Goal: Task Accomplishment & Management: Manage account settings

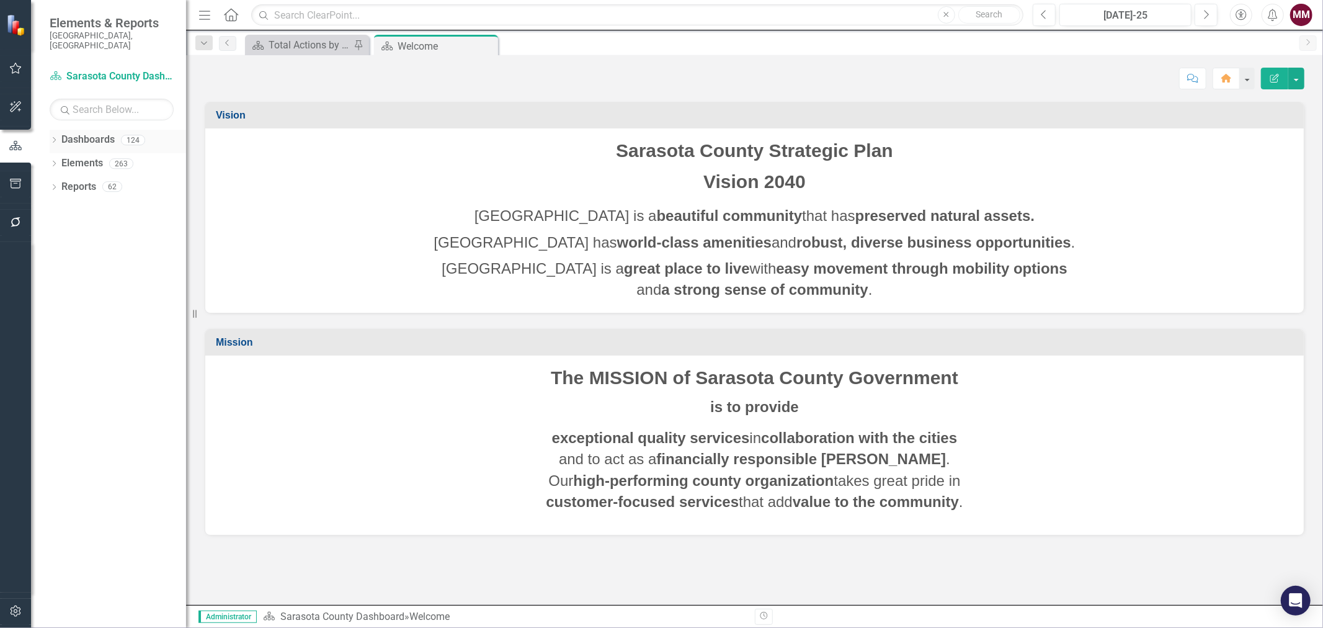
click at [50, 138] on icon "Dropdown" at bounding box center [54, 141] width 9 height 7
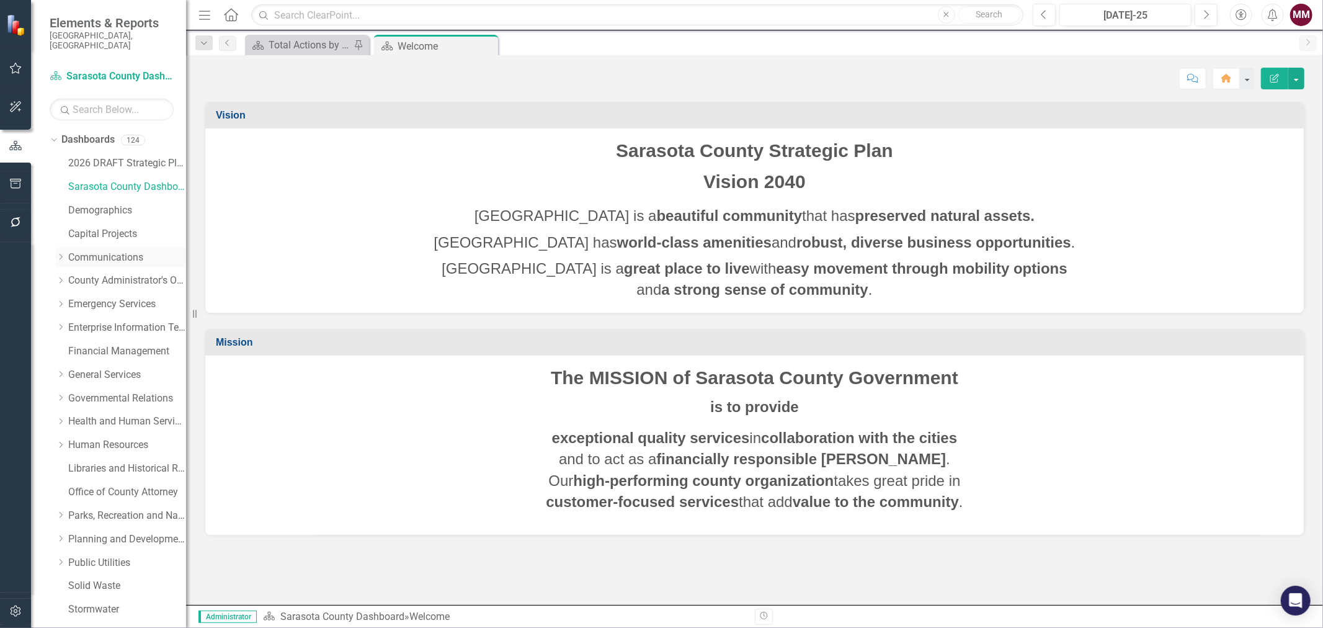
click at [95, 251] on link "Communications" at bounding box center [127, 258] width 118 height 14
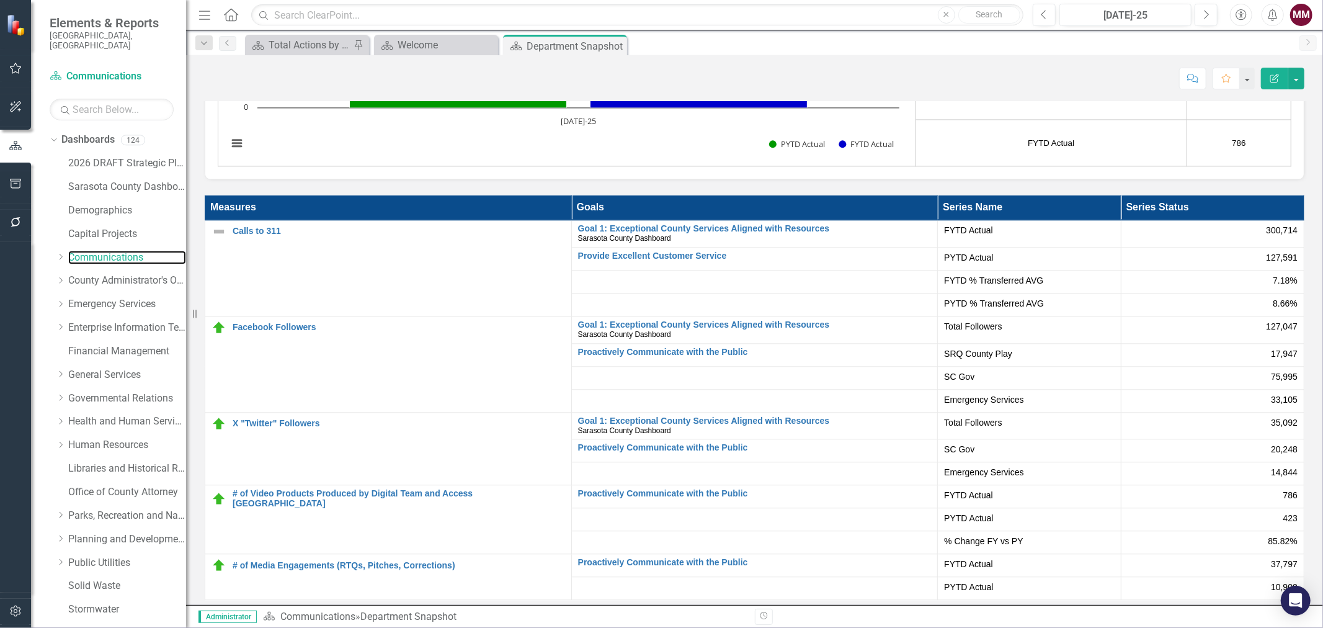
scroll to position [2480, 0]
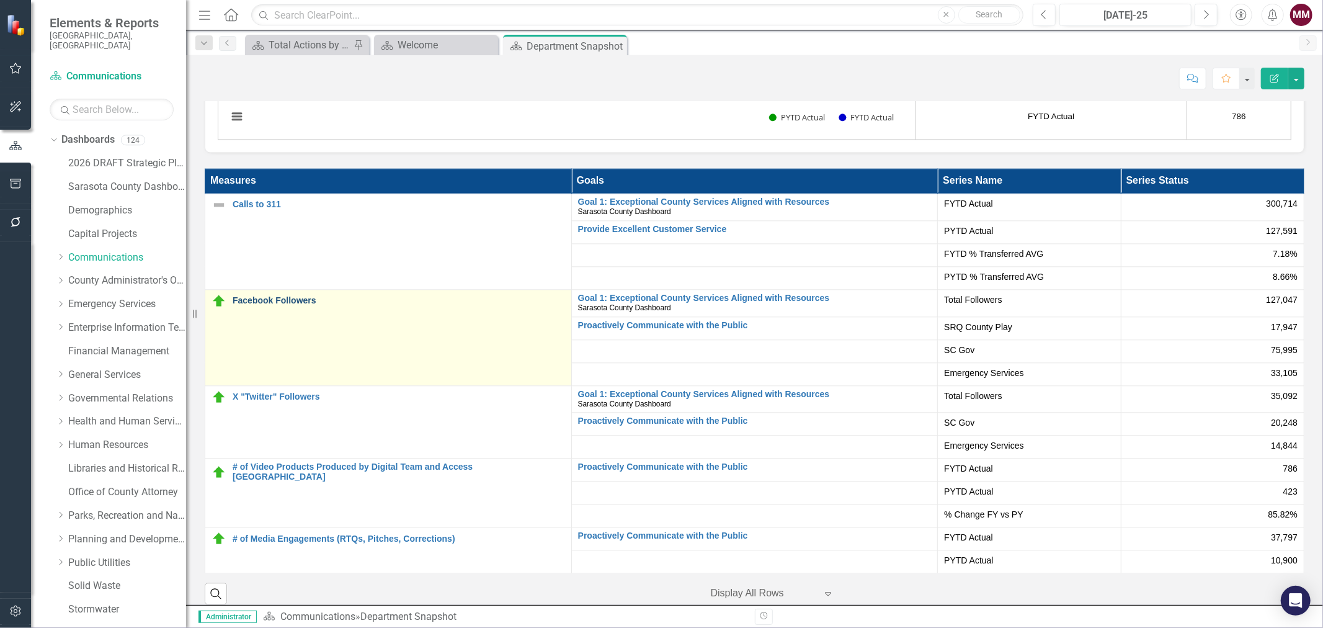
click at [264, 299] on link "Facebook Followers" at bounding box center [399, 300] width 332 height 9
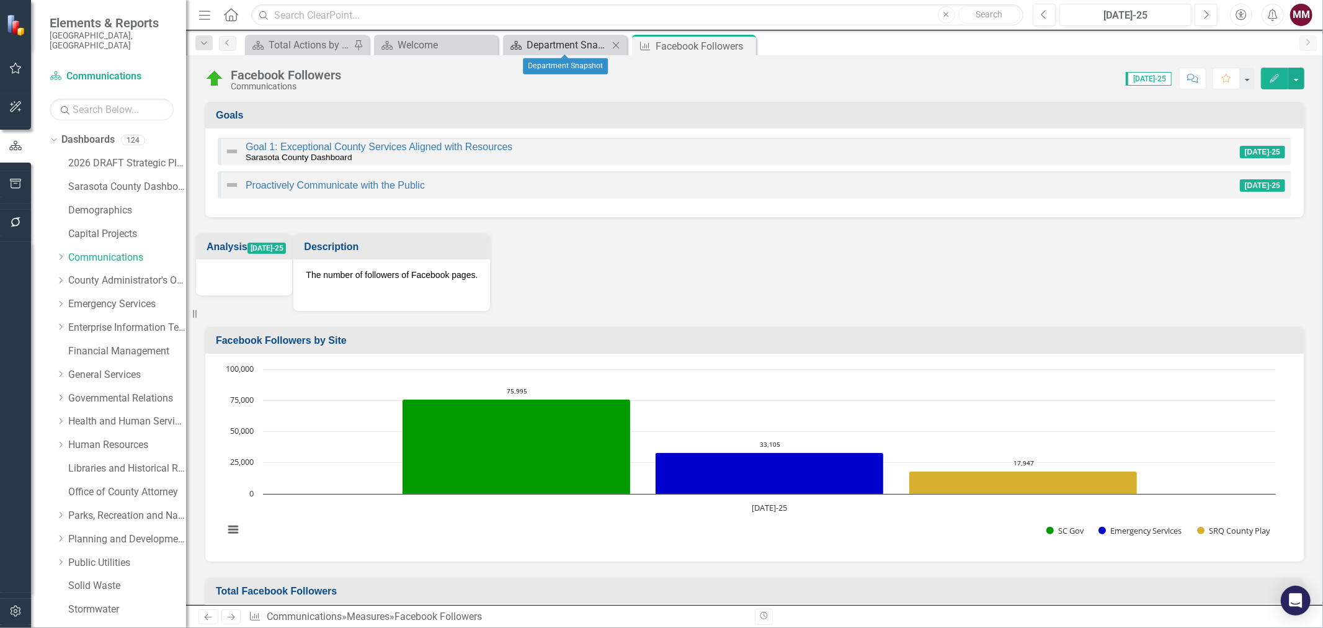
click at [549, 45] on div "Department Snapshot" at bounding box center [567, 45] width 82 height 16
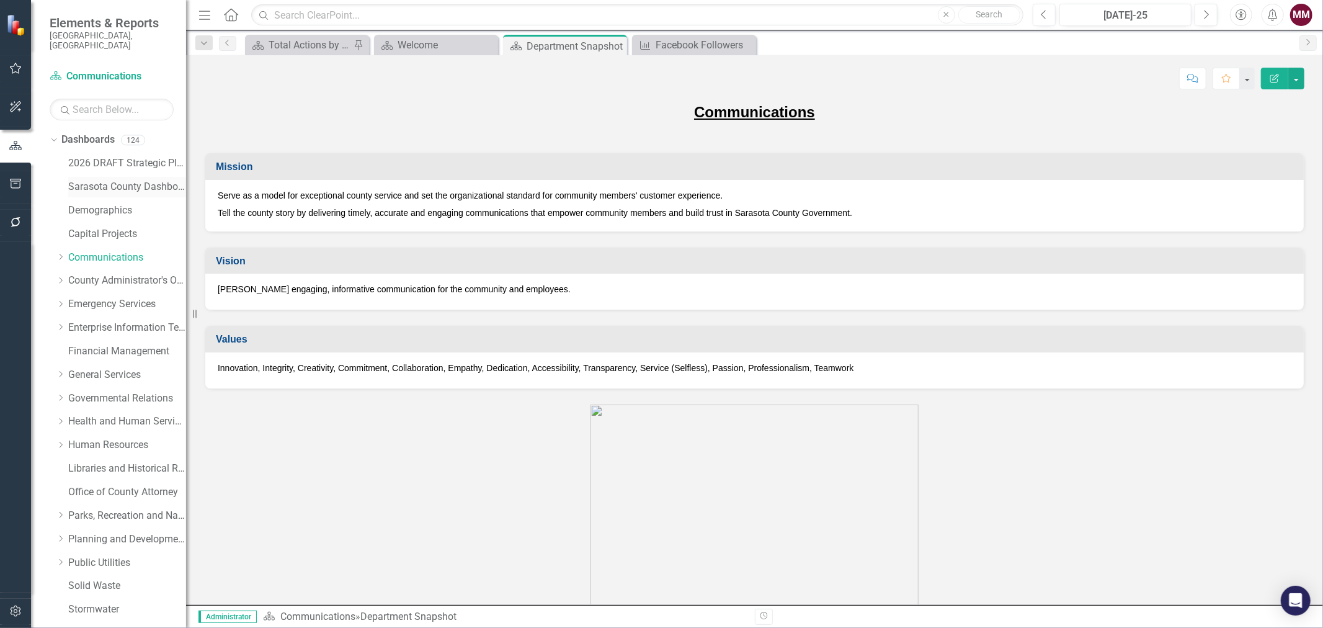
click at [101, 180] on link "Sarasota County Dashboard" at bounding box center [127, 187] width 118 height 14
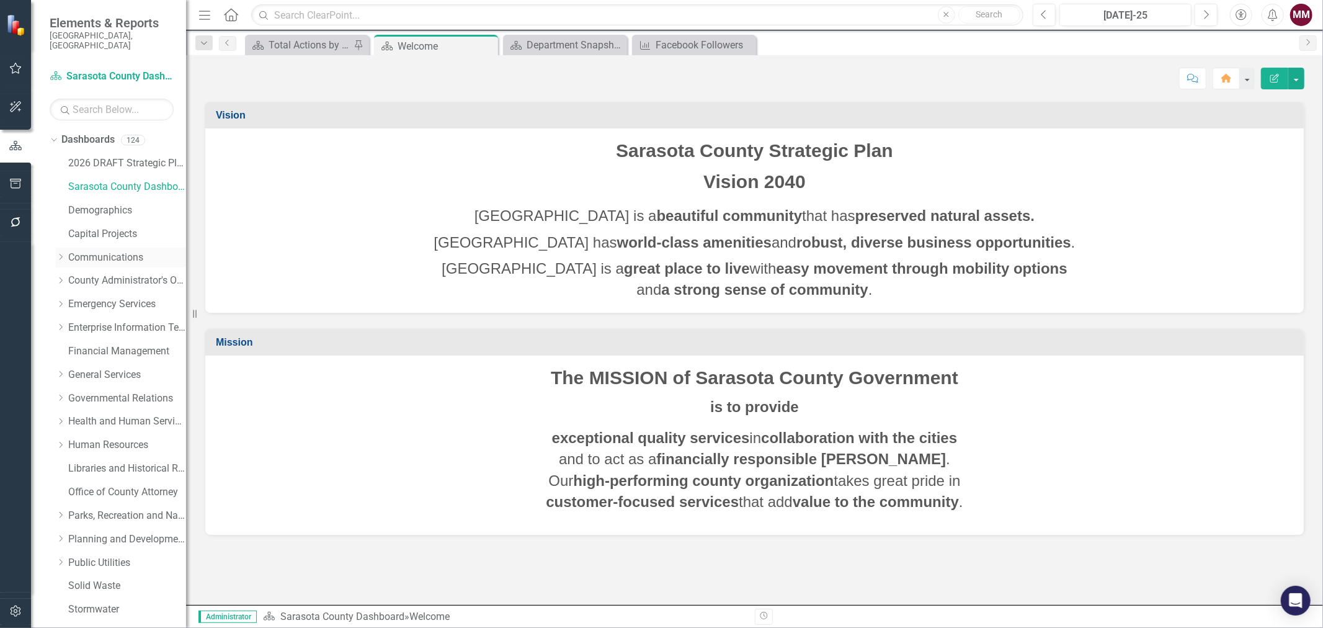
click at [99, 251] on link "Communications" at bounding box center [127, 258] width 118 height 14
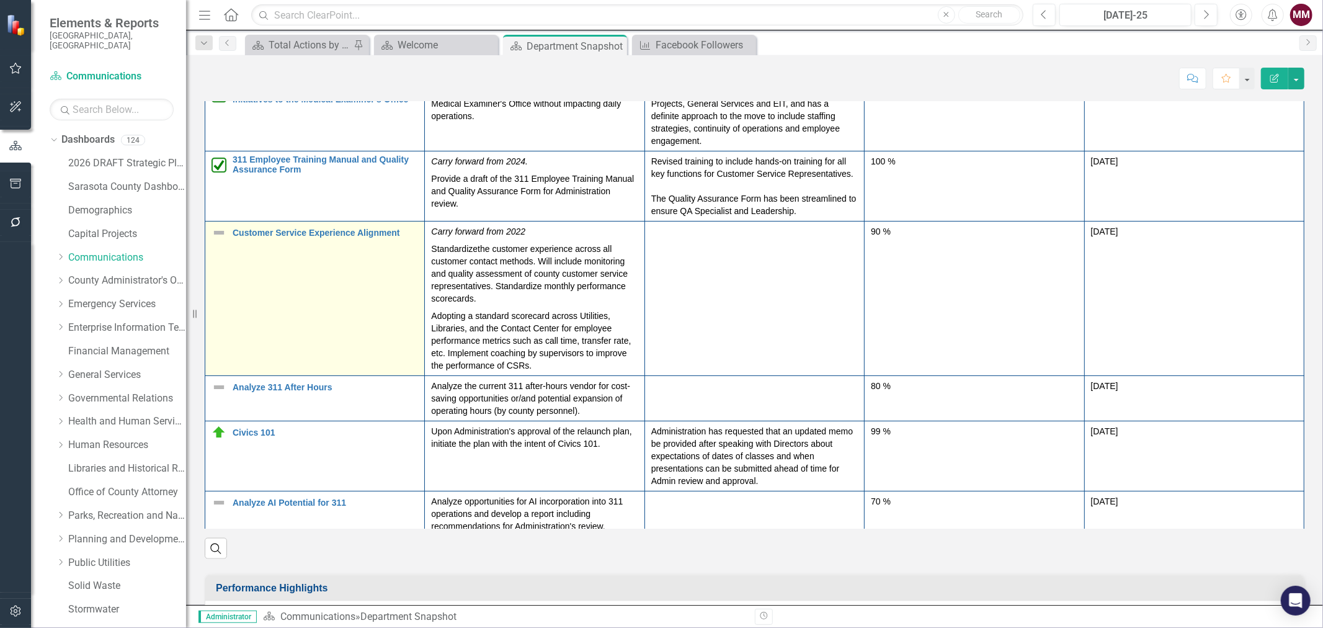
click at [215, 225] on img at bounding box center [218, 232] width 15 height 15
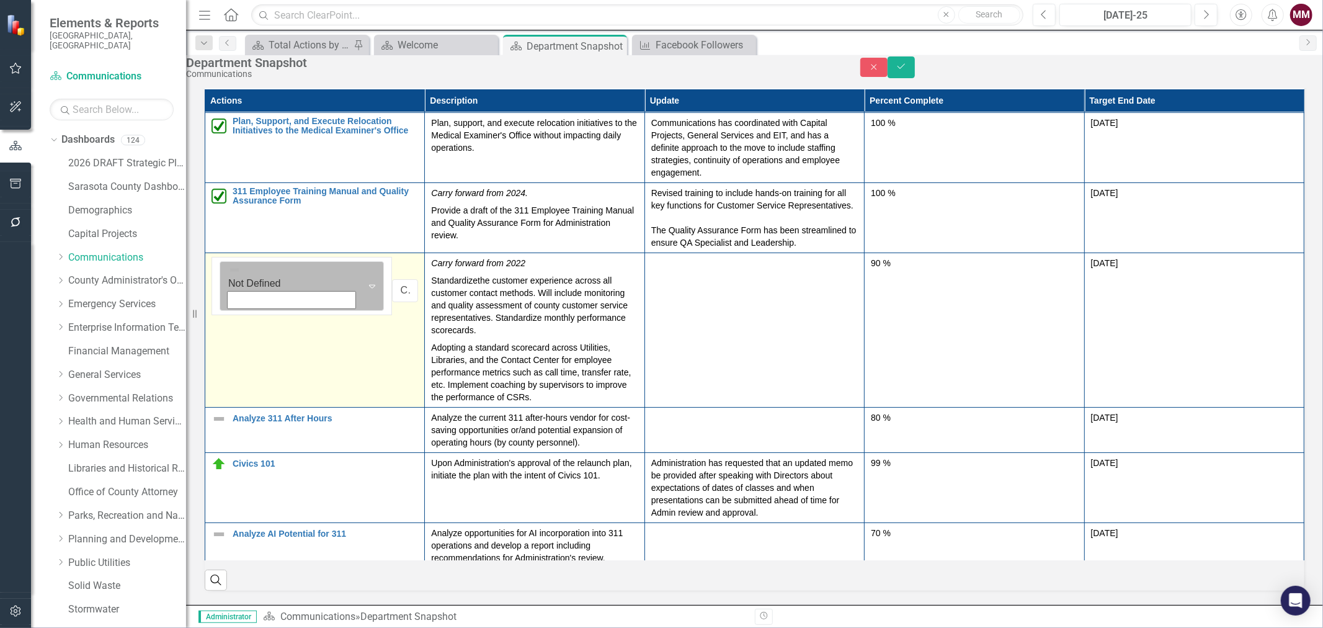
click at [241, 264] on img at bounding box center [234, 270] width 12 height 12
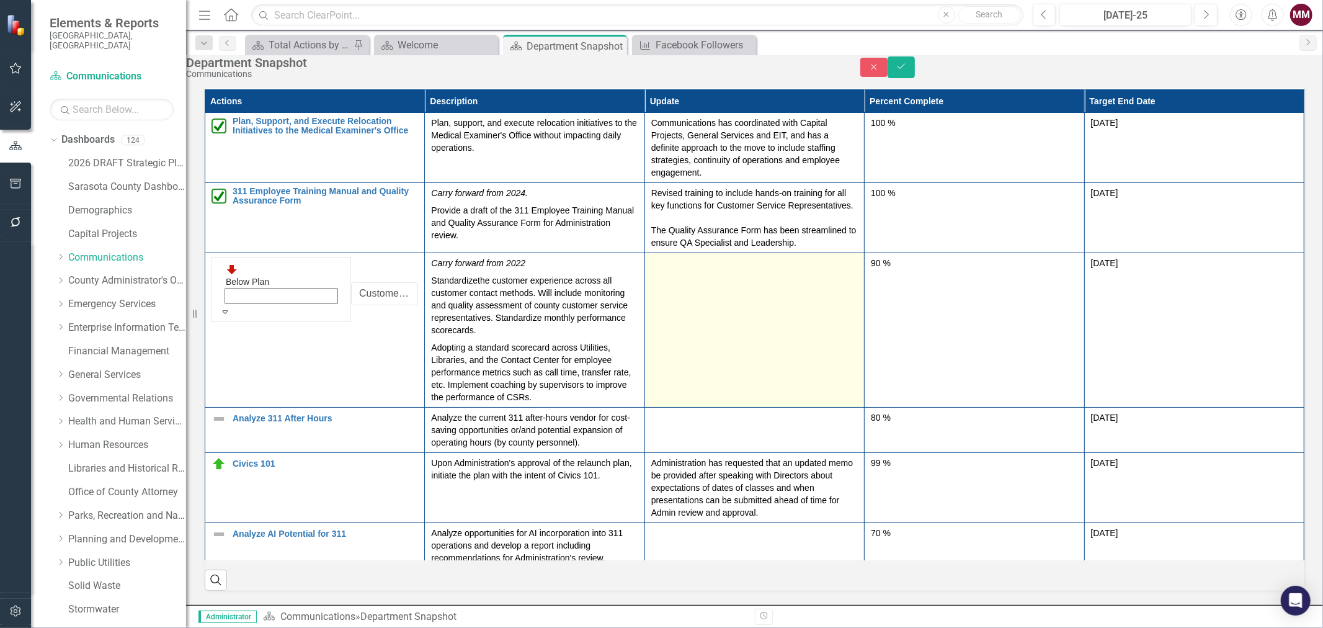
click at [834, 290] on td at bounding box center [754, 329] width 220 height 154
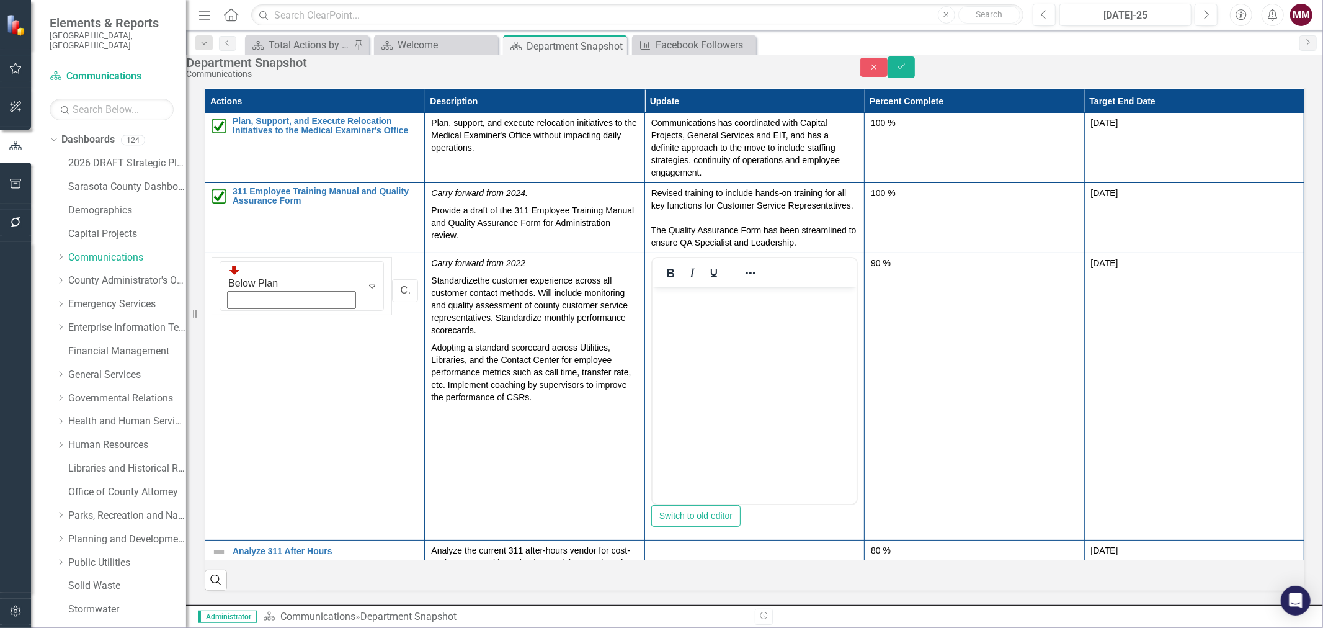
click at [690, 311] on body "Rich Text Area. Press ALT-0 for help." at bounding box center [754, 379] width 204 height 186
click at [915, 72] on button "Save" at bounding box center [900, 67] width 27 height 22
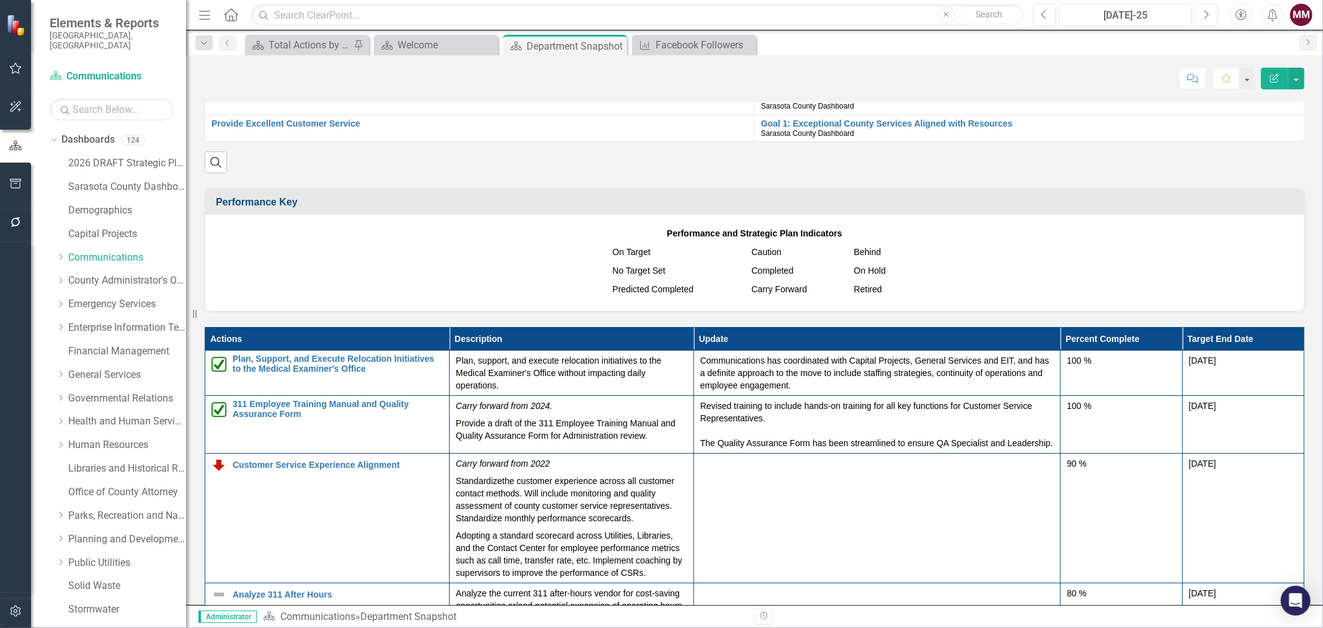
scroll to position [1309, 0]
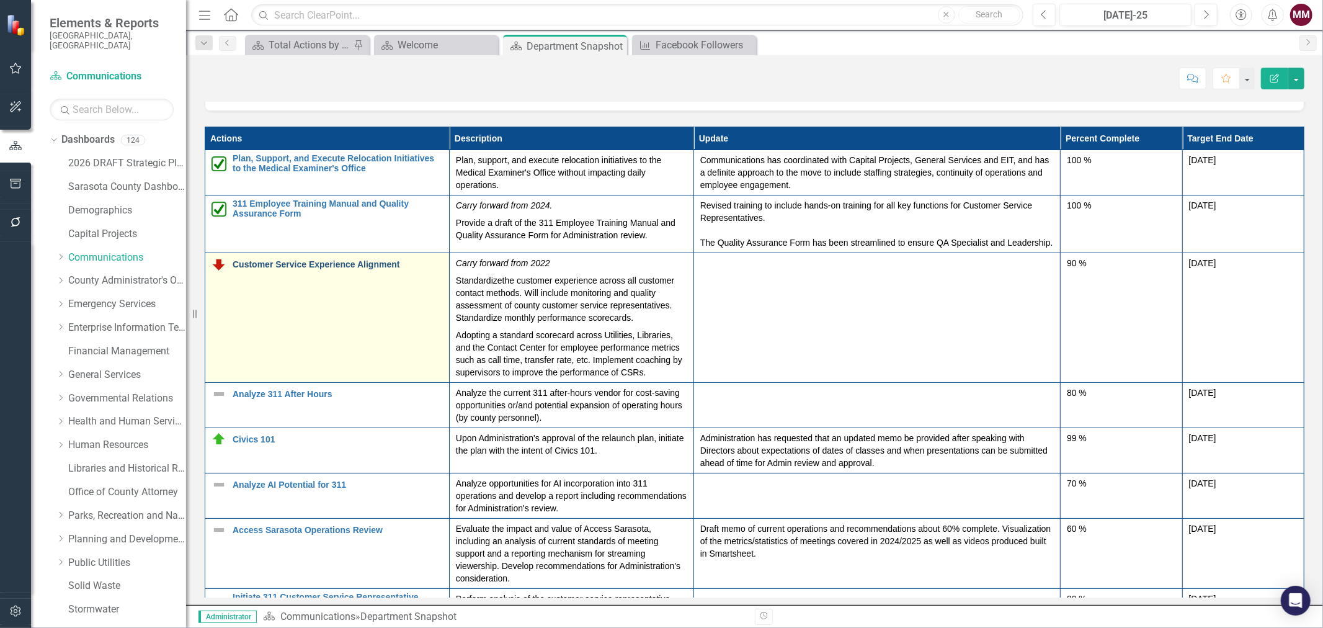
click at [313, 269] on link "Customer Service Experience Alignment" at bounding box center [338, 264] width 210 height 9
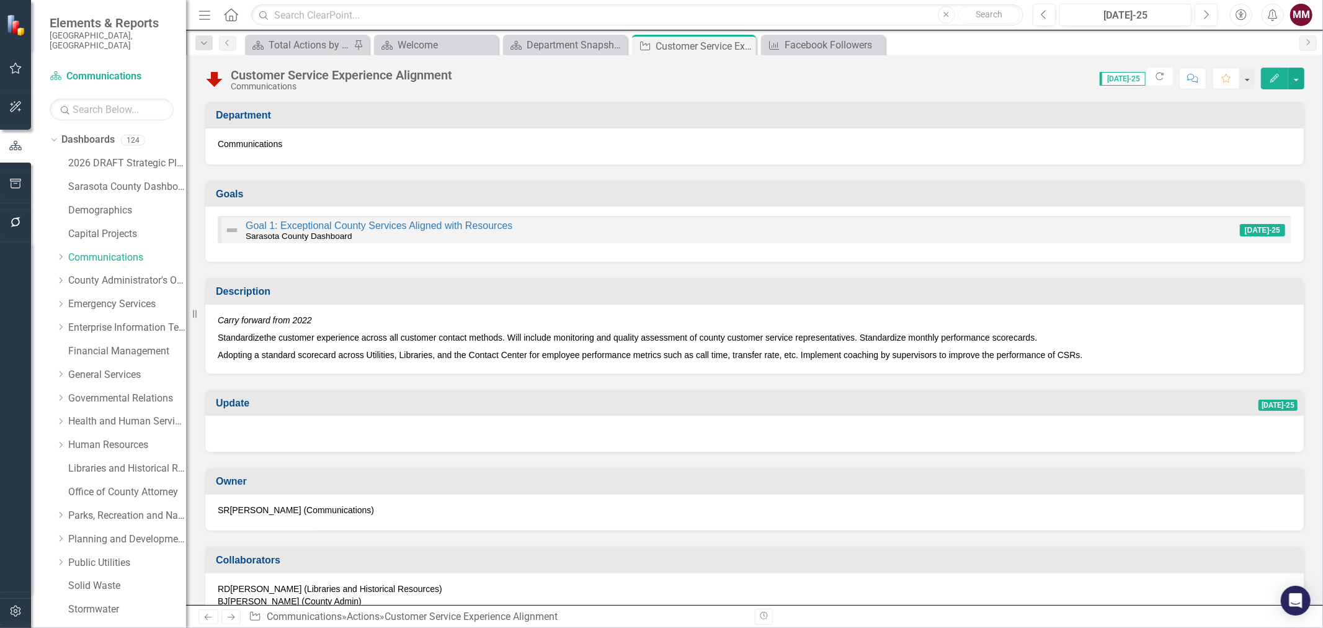
click at [350, 434] on div at bounding box center [754, 433] width 1098 height 36
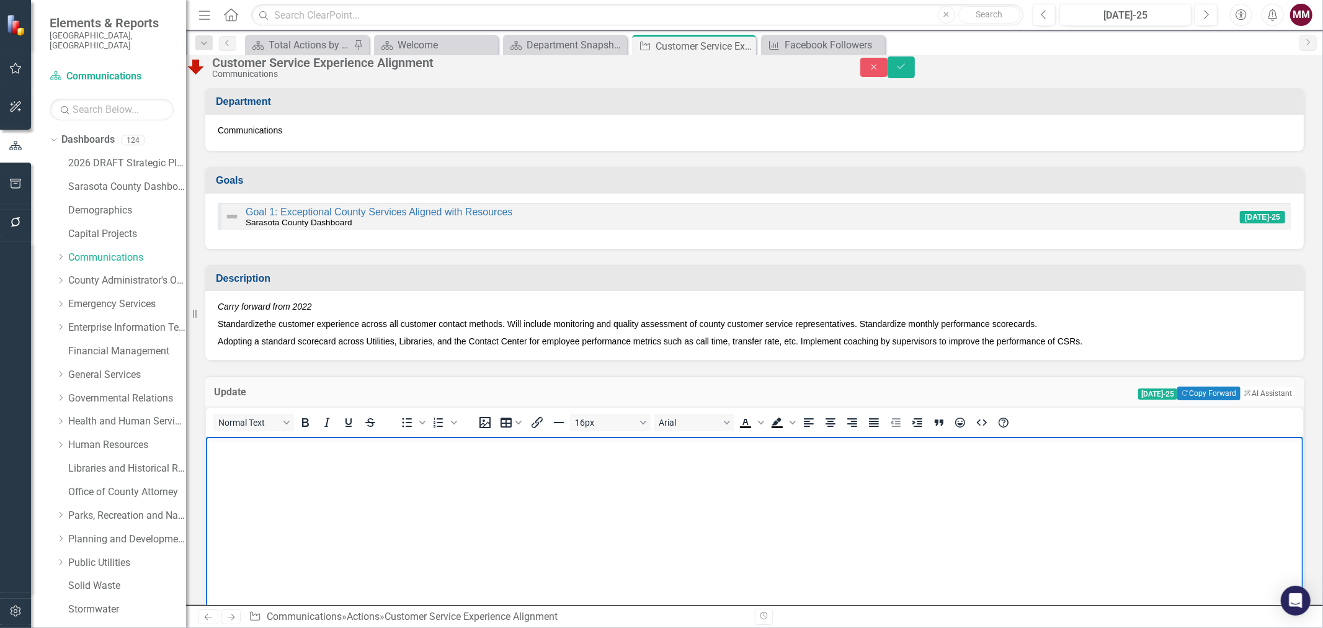
click at [383, 463] on body "Rich Text Area. Press ALT-0 for help." at bounding box center [753, 529] width 1097 height 186
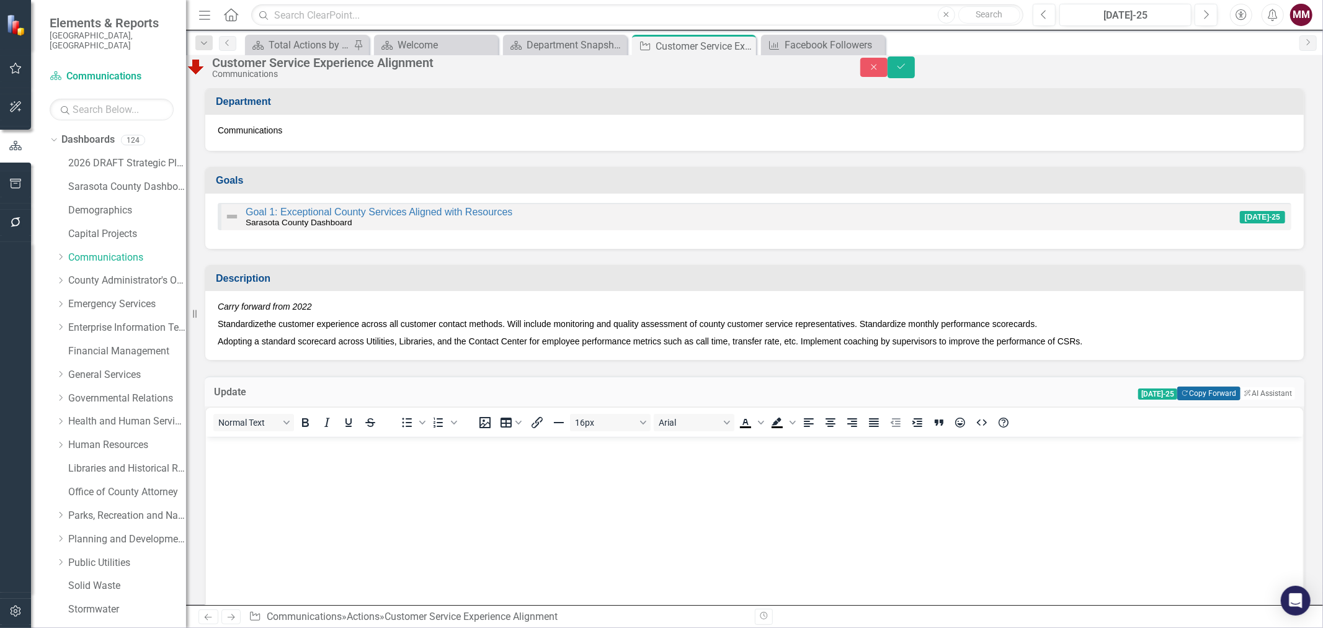
click at [1192, 400] on button "Copy Forward Copy Forward" at bounding box center [1208, 393] width 63 height 14
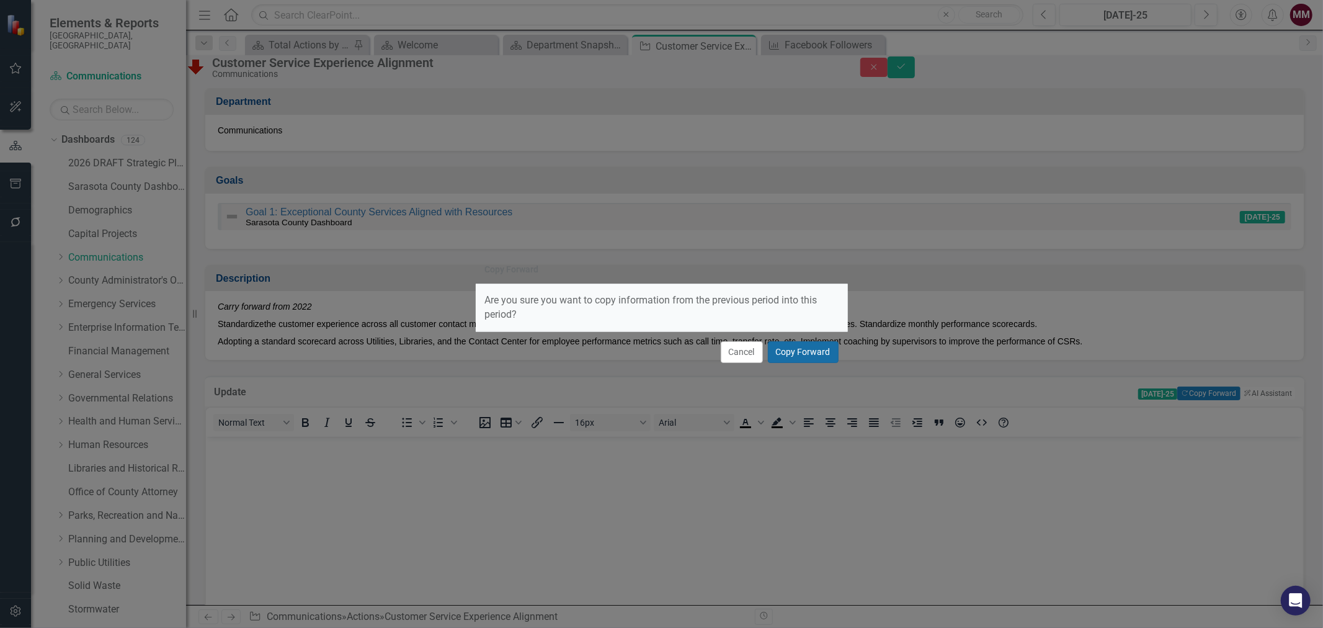
click at [810, 355] on button "Copy Forward" at bounding box center [803, 352] width 71 height 22
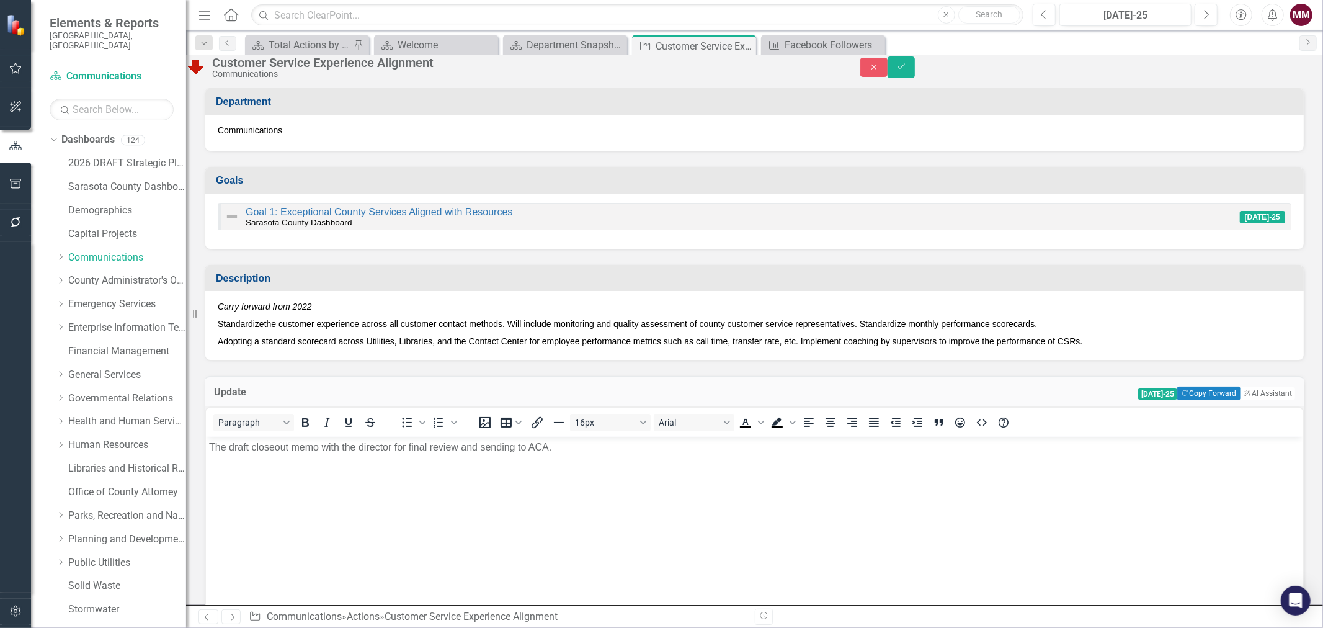
click at [603, 448] on p "The draft closeout memo with the director for final review and sending to ACA." at bounding box center [753, 446] width 1091 height 15
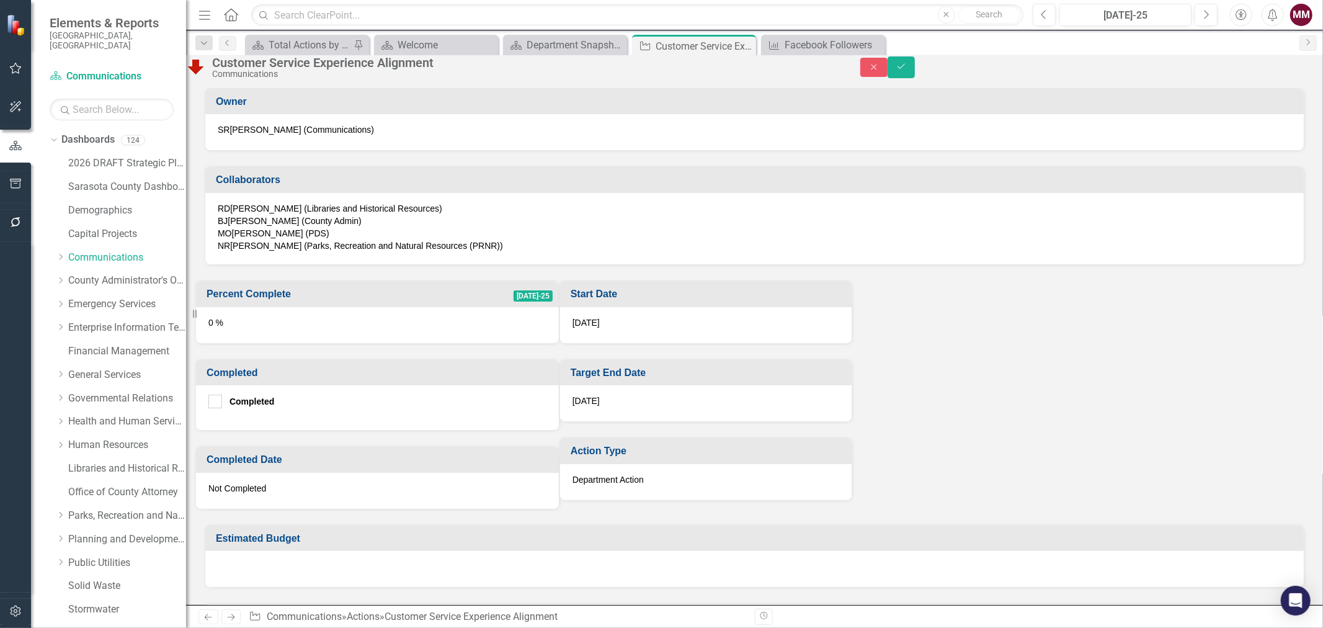
scroll to position [620, 0]
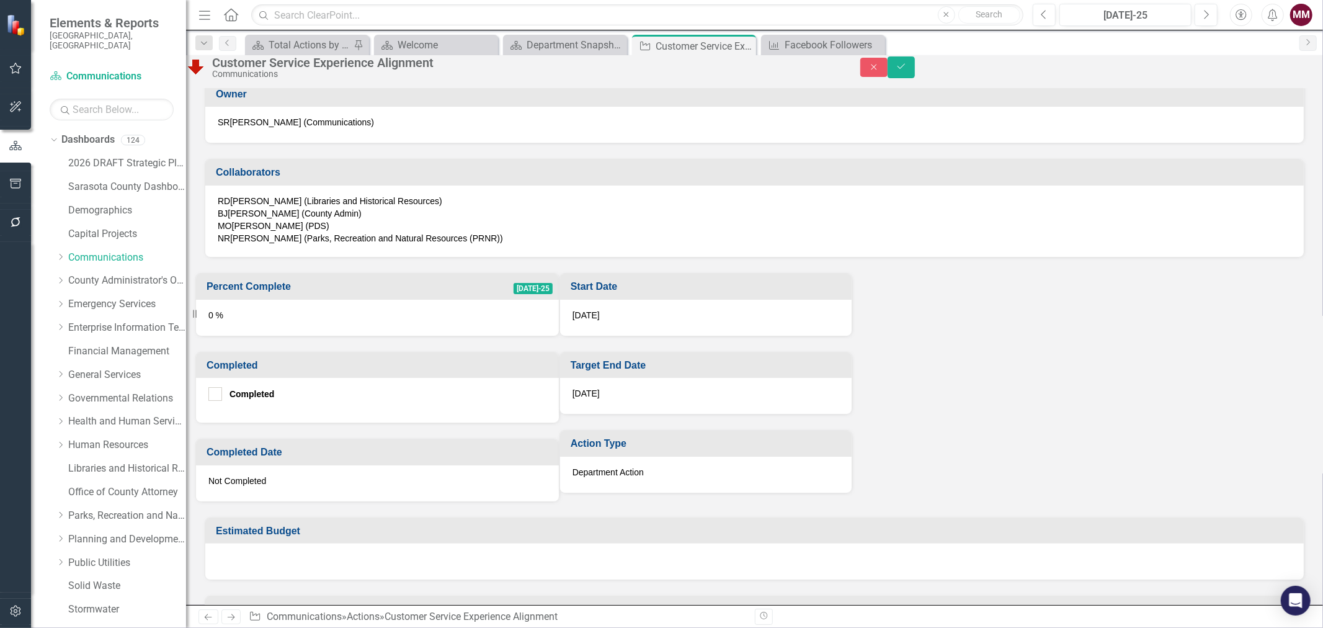
click at [461, 335] on div "0 %" at bounding box center [377, 318] width 363 height 36
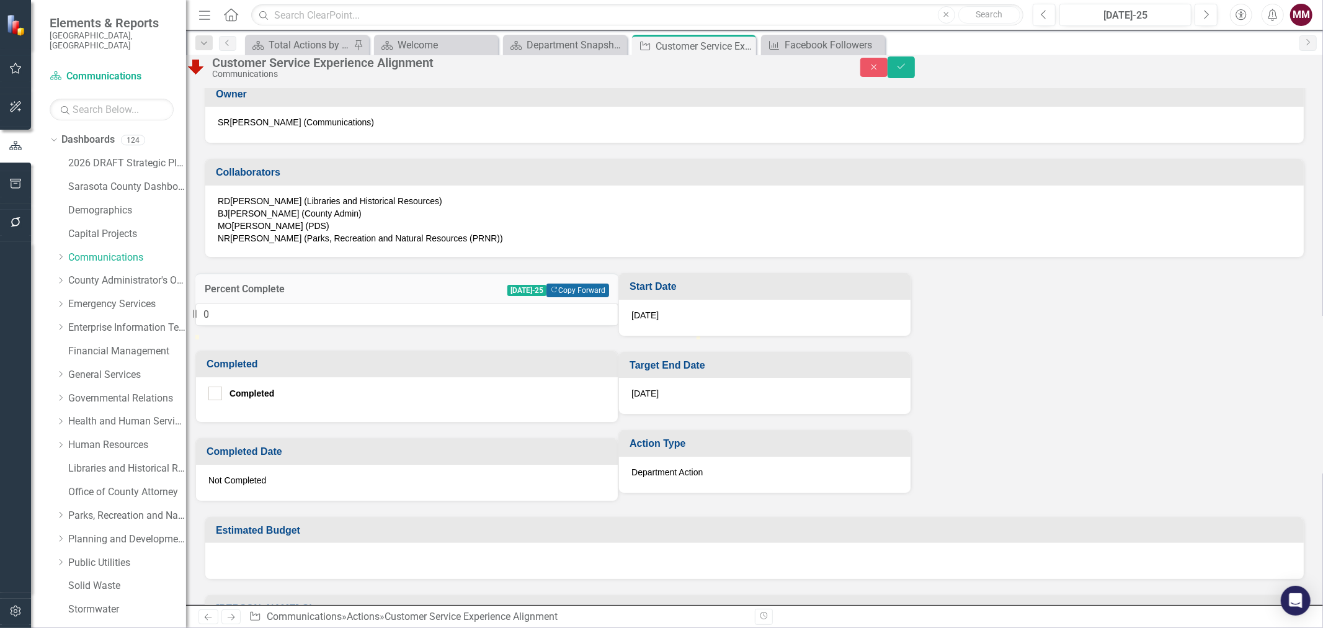
click at [609, 297] on button "Copy Forward Copy Forward" at bounding box center [577, 290] width 63 height 14
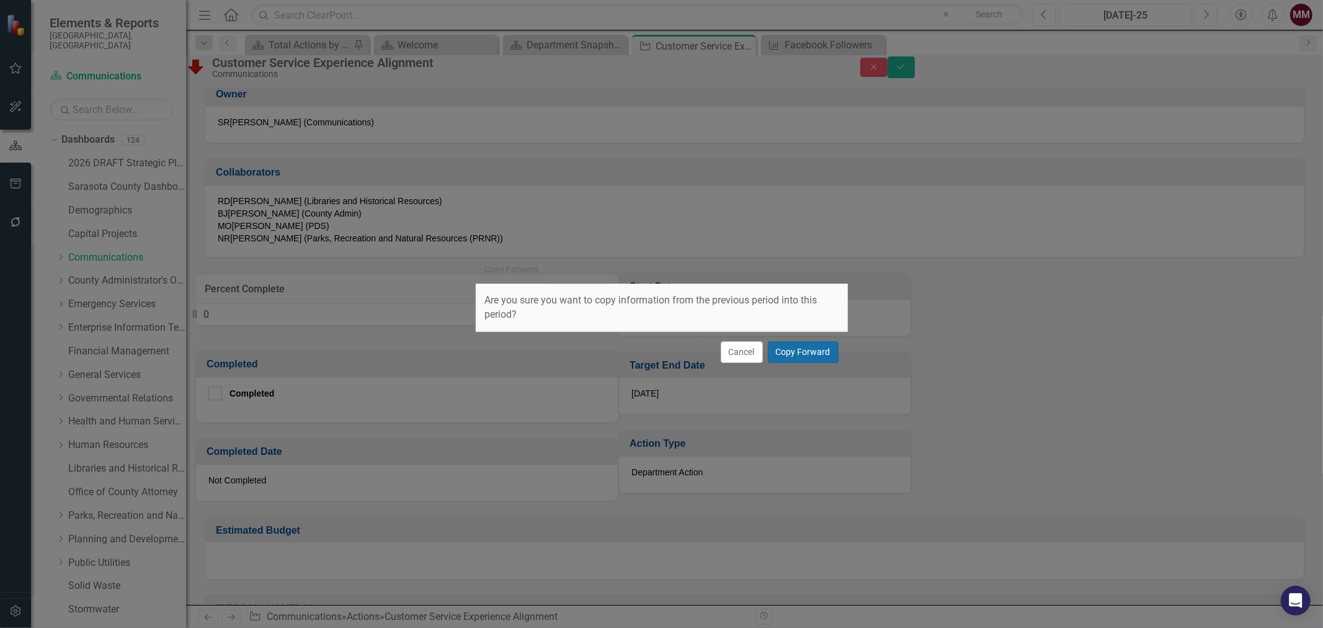
click at [795, 353] on button "Copy Forward" at bounding box center [803, 352] width 71 height 22
type input "90"
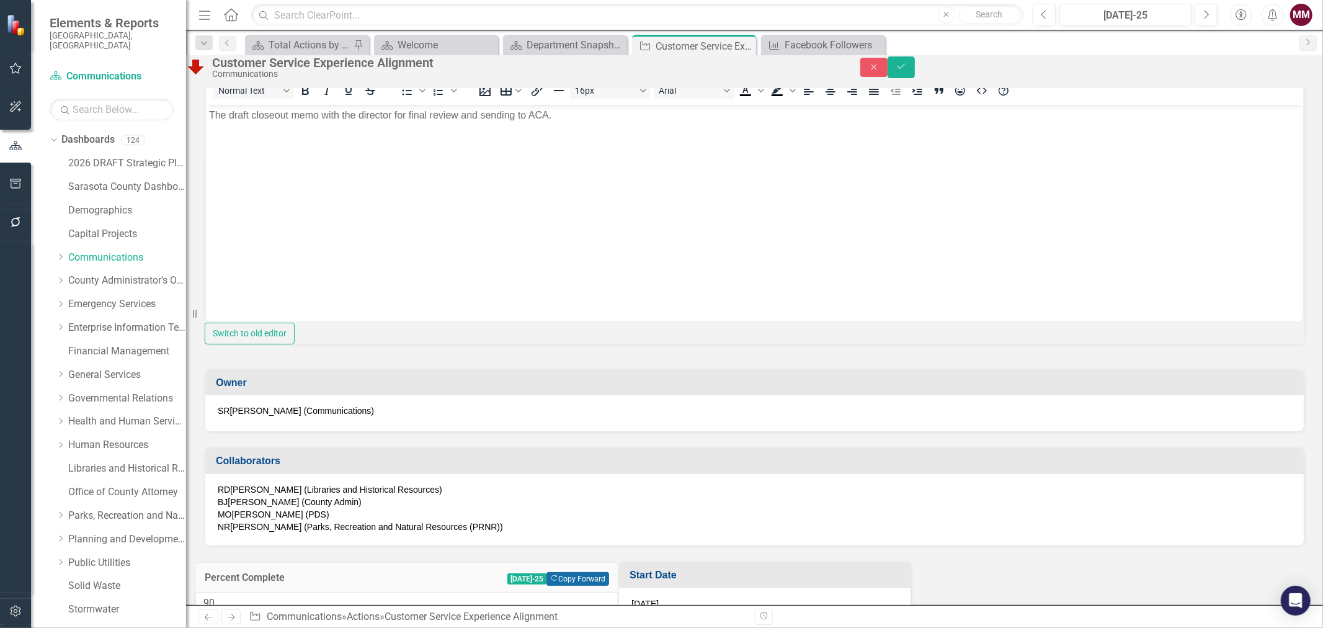
scroll to position [207, 0]
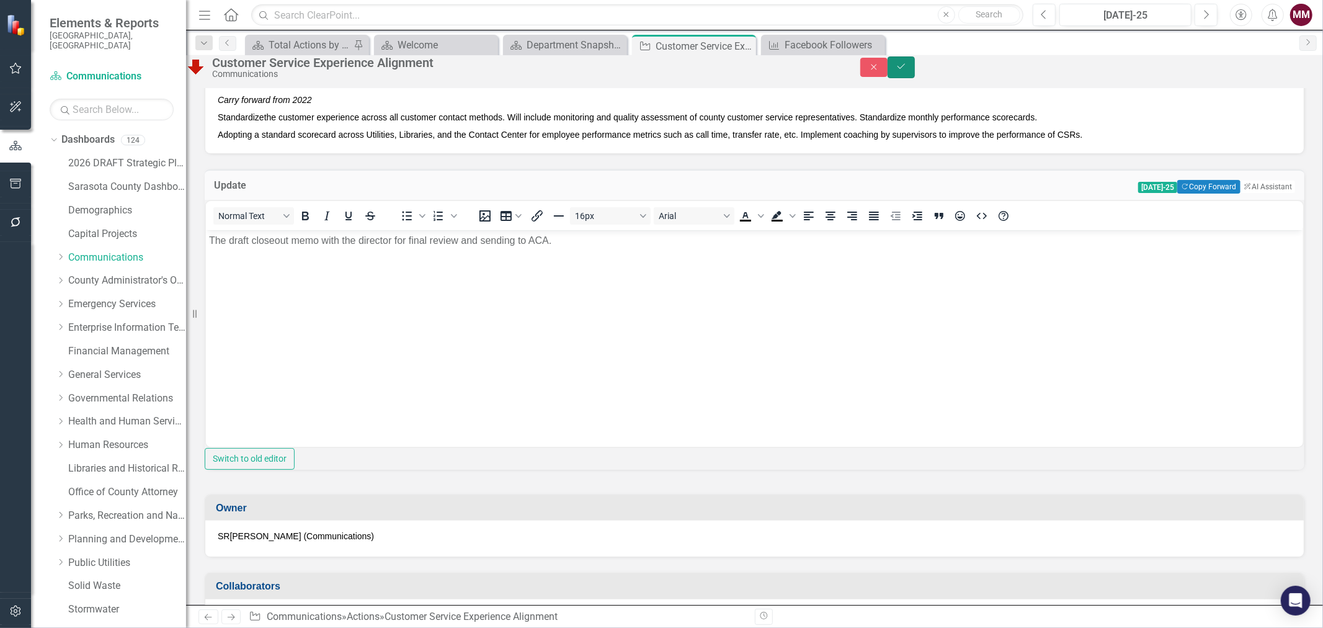
click at [907, 71] on icon "Save" at bounding box center [900, 66] width 11 height 9
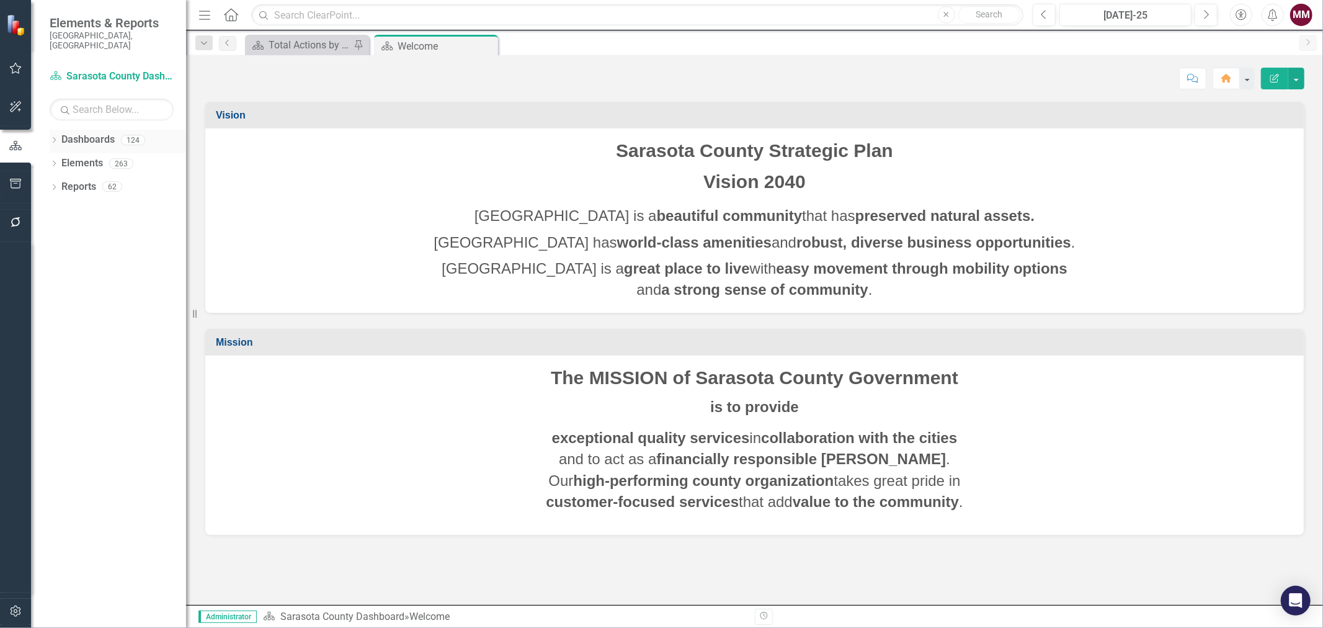
click at [53, 138] on icon "Dropdown" at bounding box center [54, 141] width 9 height 7
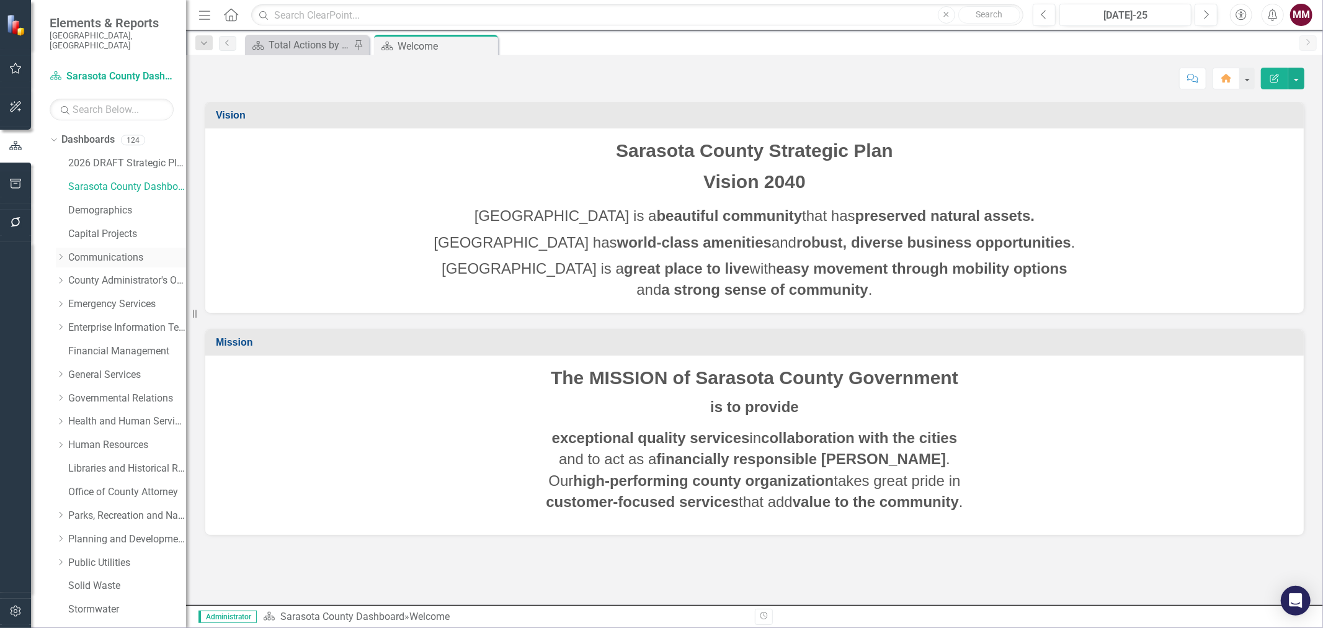
click at [84, 251] on link "Communications" at bounding box center [127, 258] width 118 height 14
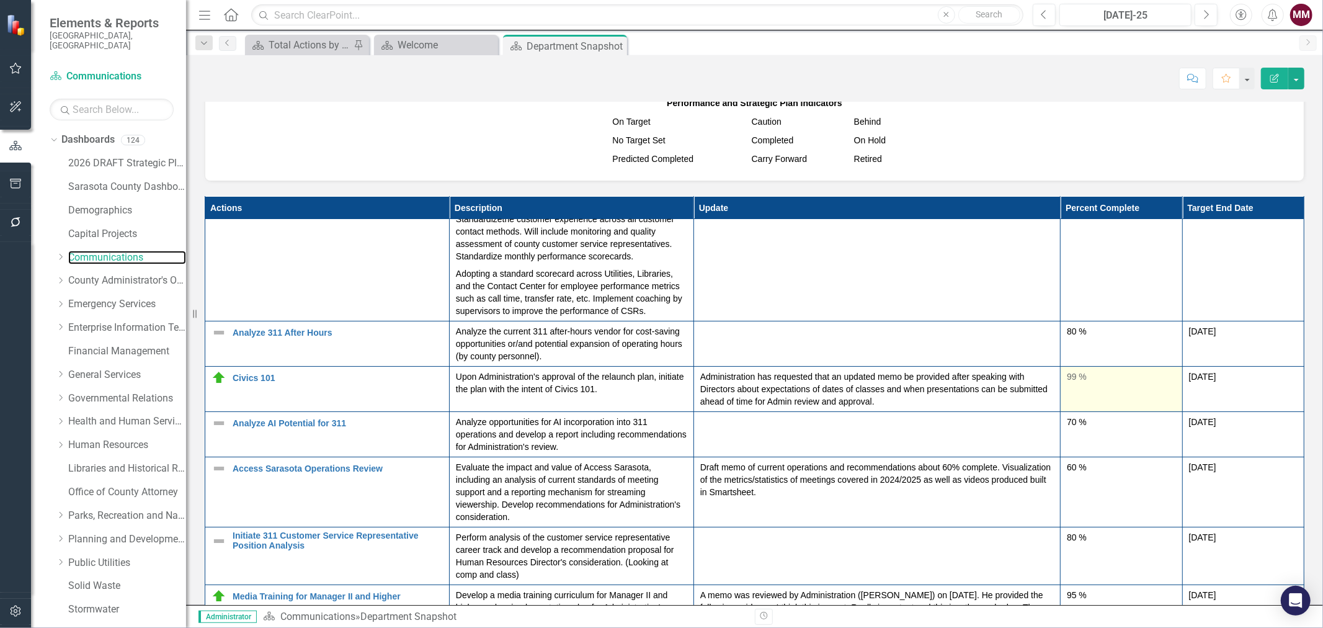
scroll to position [1240, 0]
